Goal: Task Accomplishment & Management: Manage account settings

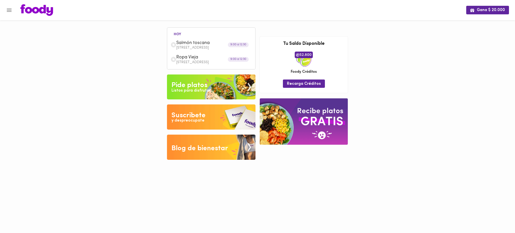
click at [10, 14] on button "Menu" at bounding box center [9, 10] width 12 height 12
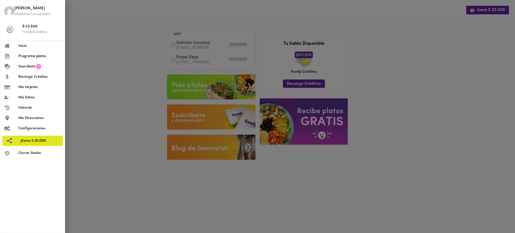
click at [30, 150] on li "Cerrar Sesión" at bounding box center [32, 153] width 65 height 10
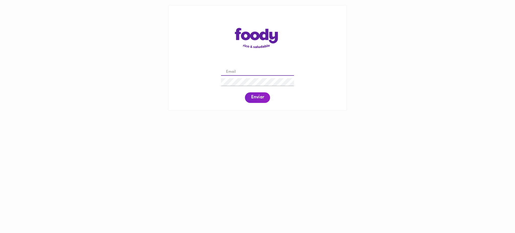
click at [240, 73] on input "email" at bounding box center [257, 72] width 73 height 8
paste input "piatron54@hotmail.com"
type input "piatron54@hotmail.com"
click at [264, 101] on button "Enviar" at bounding box center [257, 97] width 25 height 11
